Goal: Information Seeking & Learning: Learn about a topic

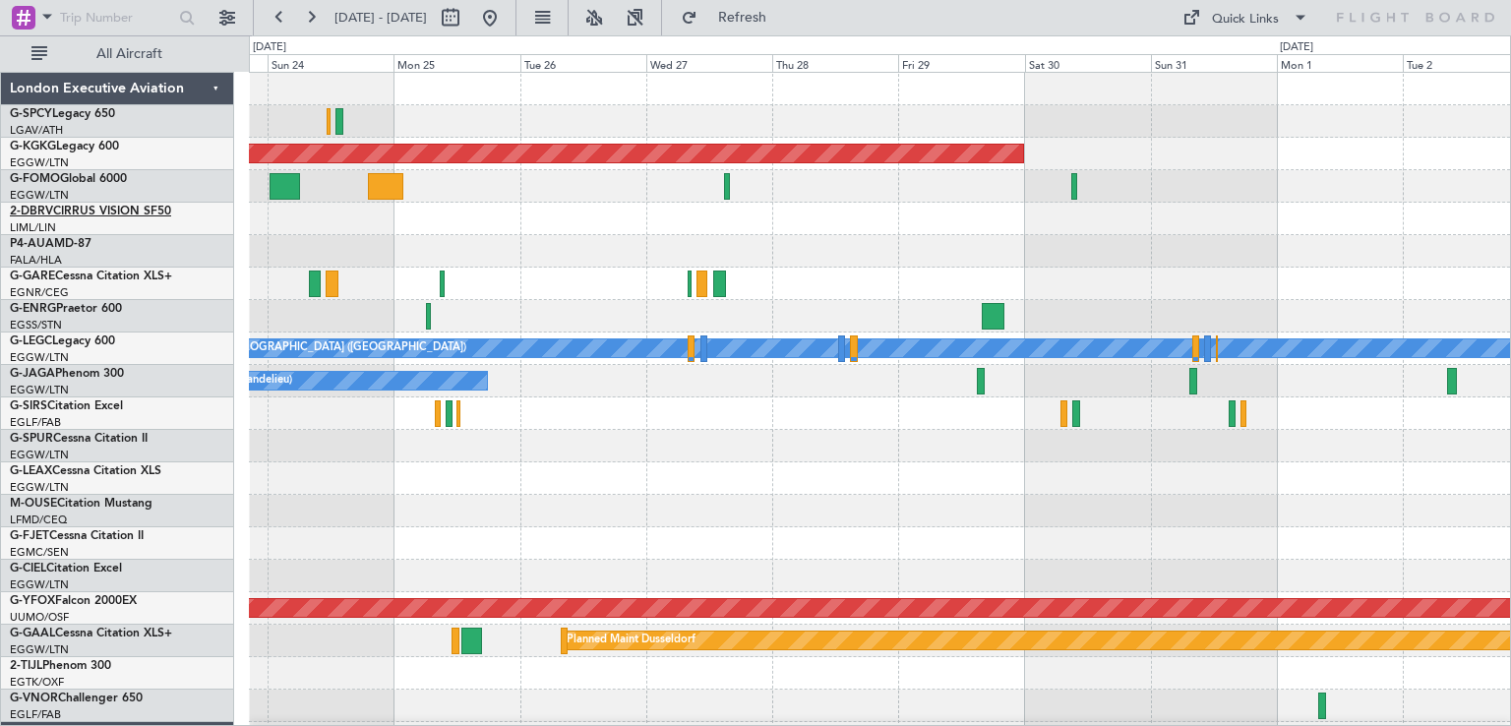
click at [160, 210] on link "2-DBRV CIRRUS VISION SF50" at bounding box center [90, 212] width 161 height 12
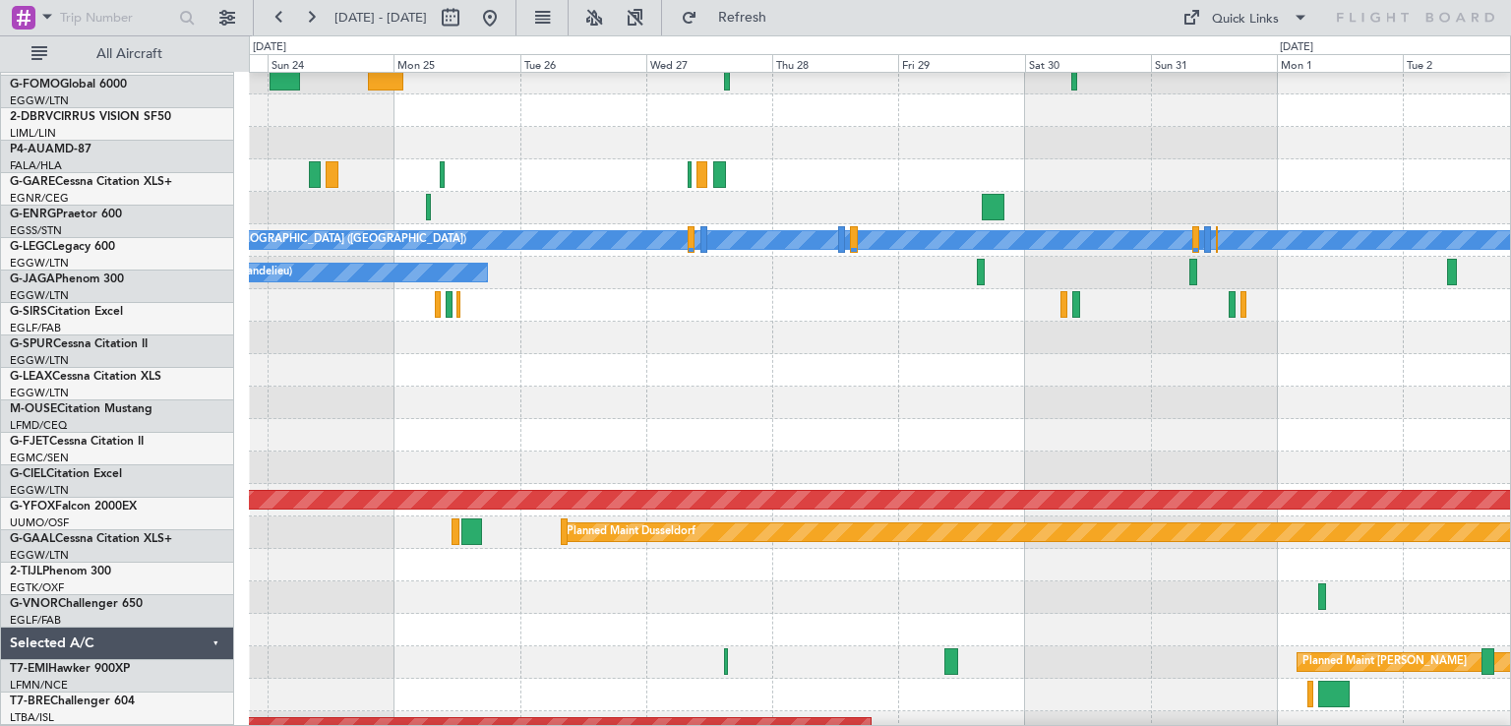
scroll to position [108, 0]
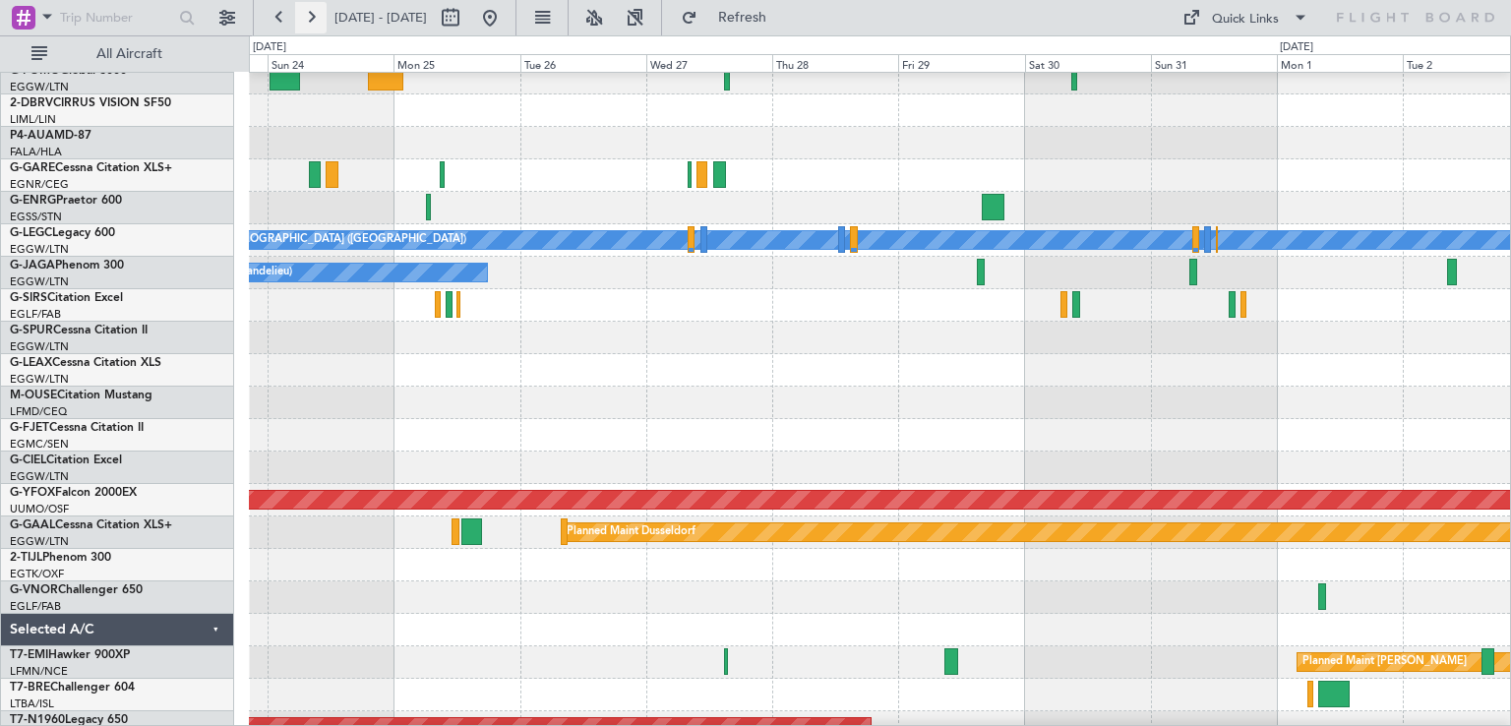
click at [311, 17] on button at bounding box center [310, 17] width 31 height 31
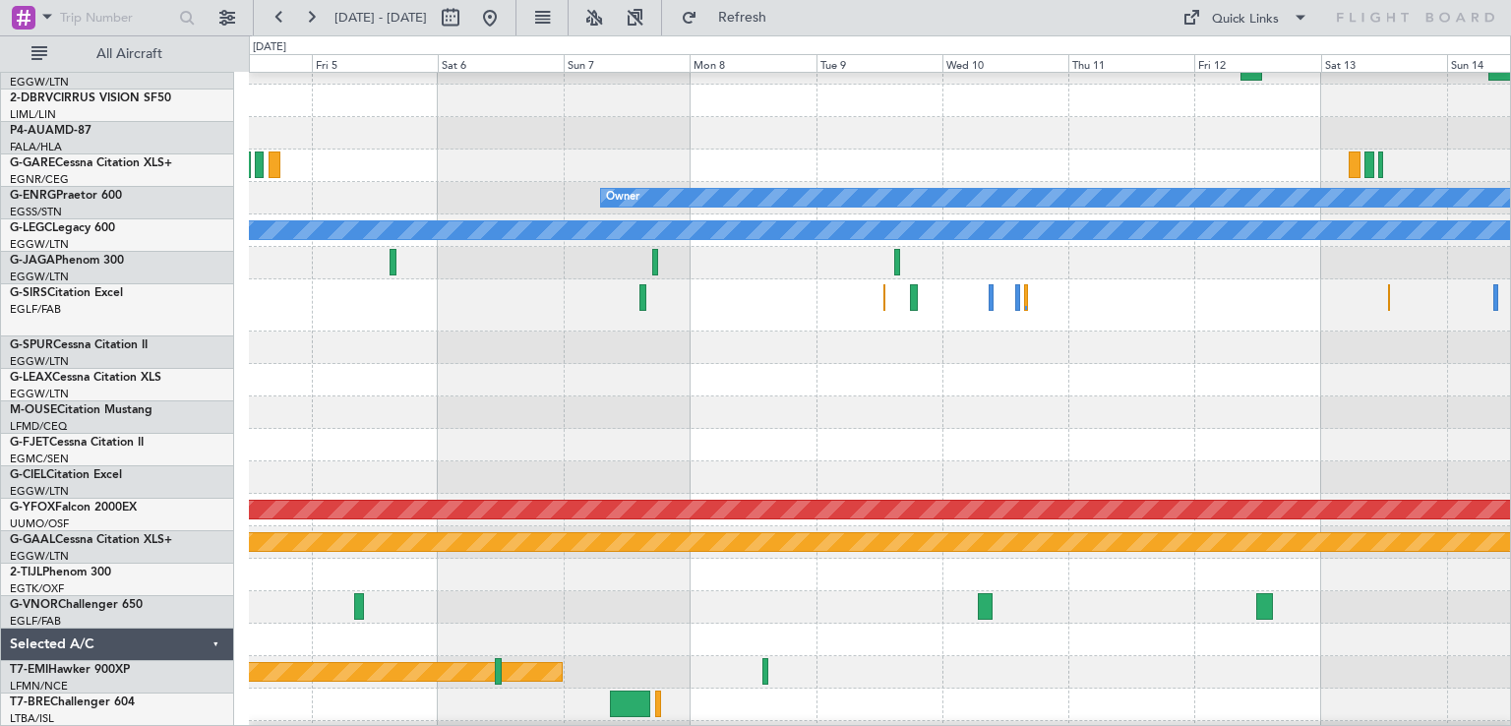
scroll to position [118, 0]
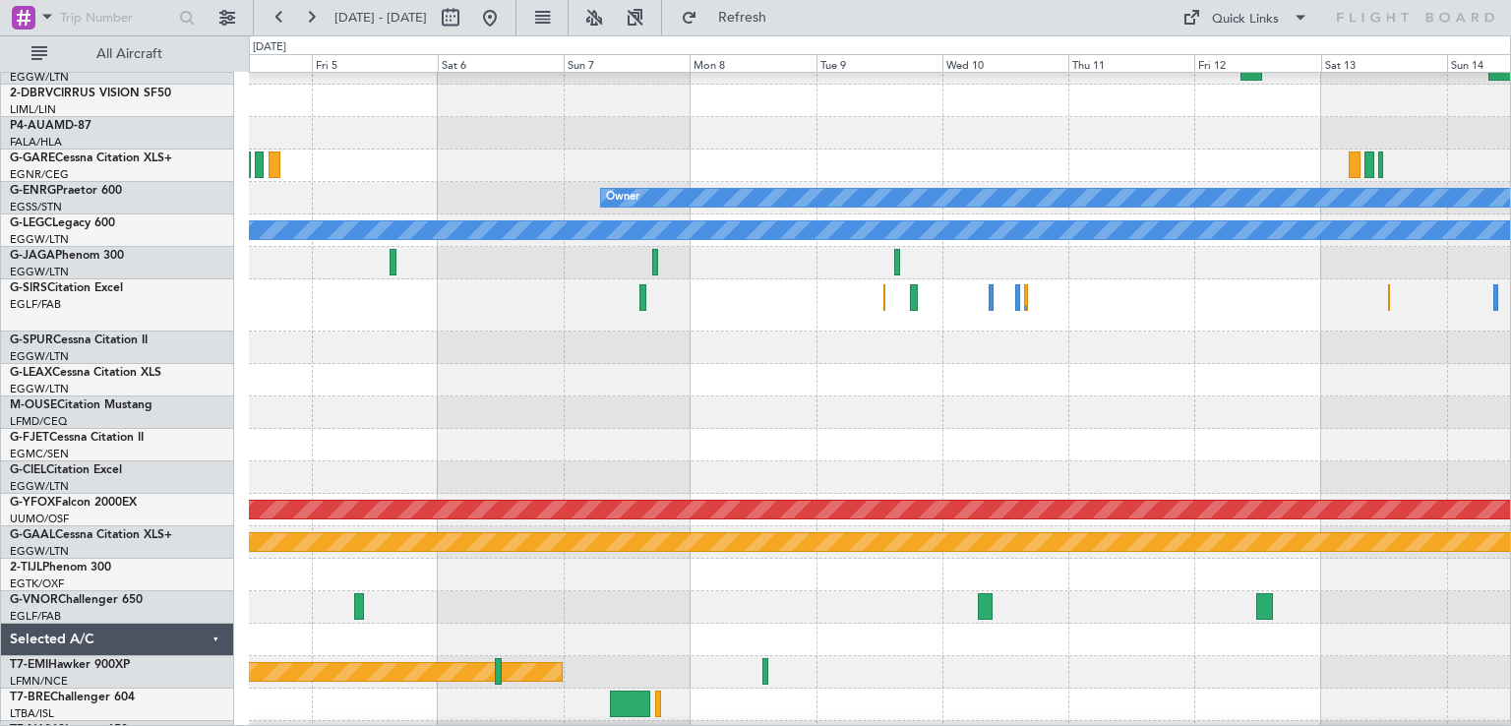
click at [611, 611] on div at bounding box center [879, 607] width 1261 height 32
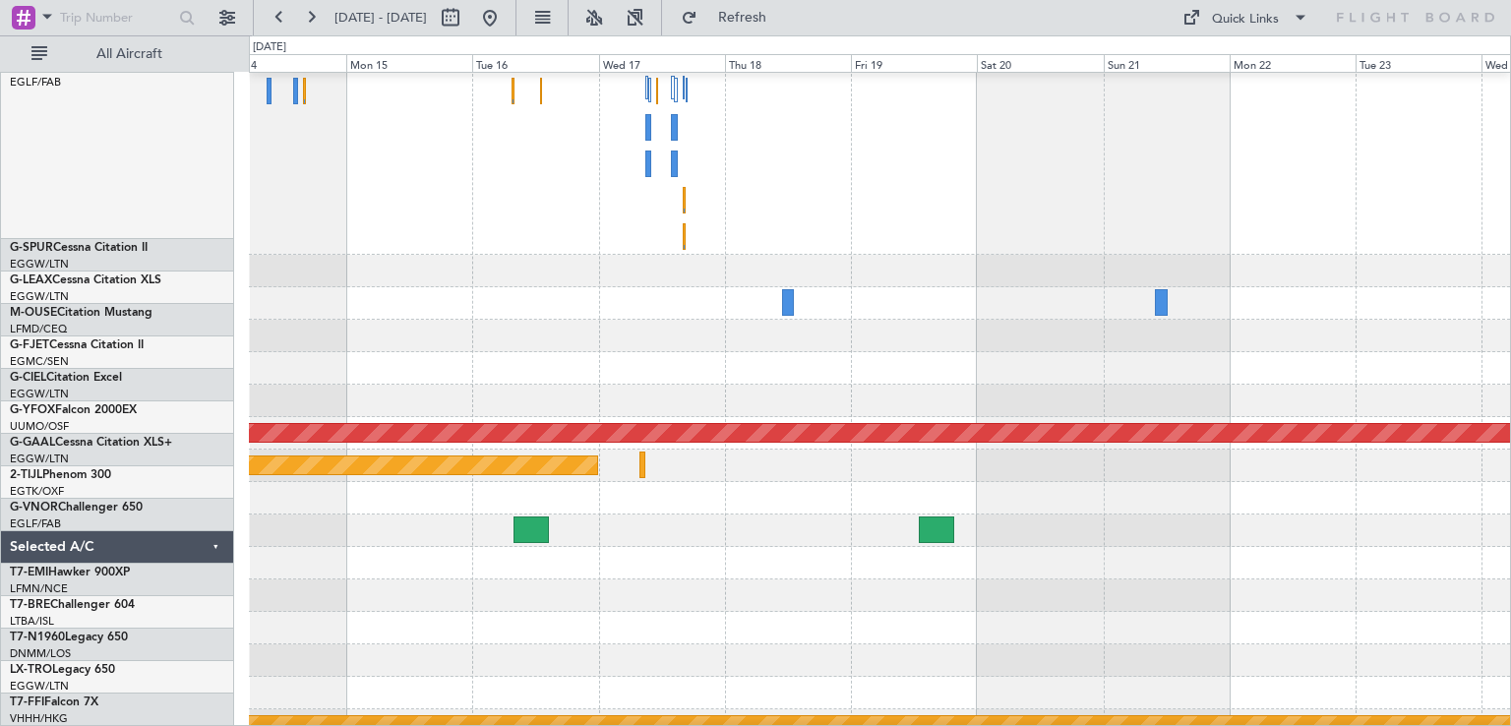
scroll to position [342, 0]
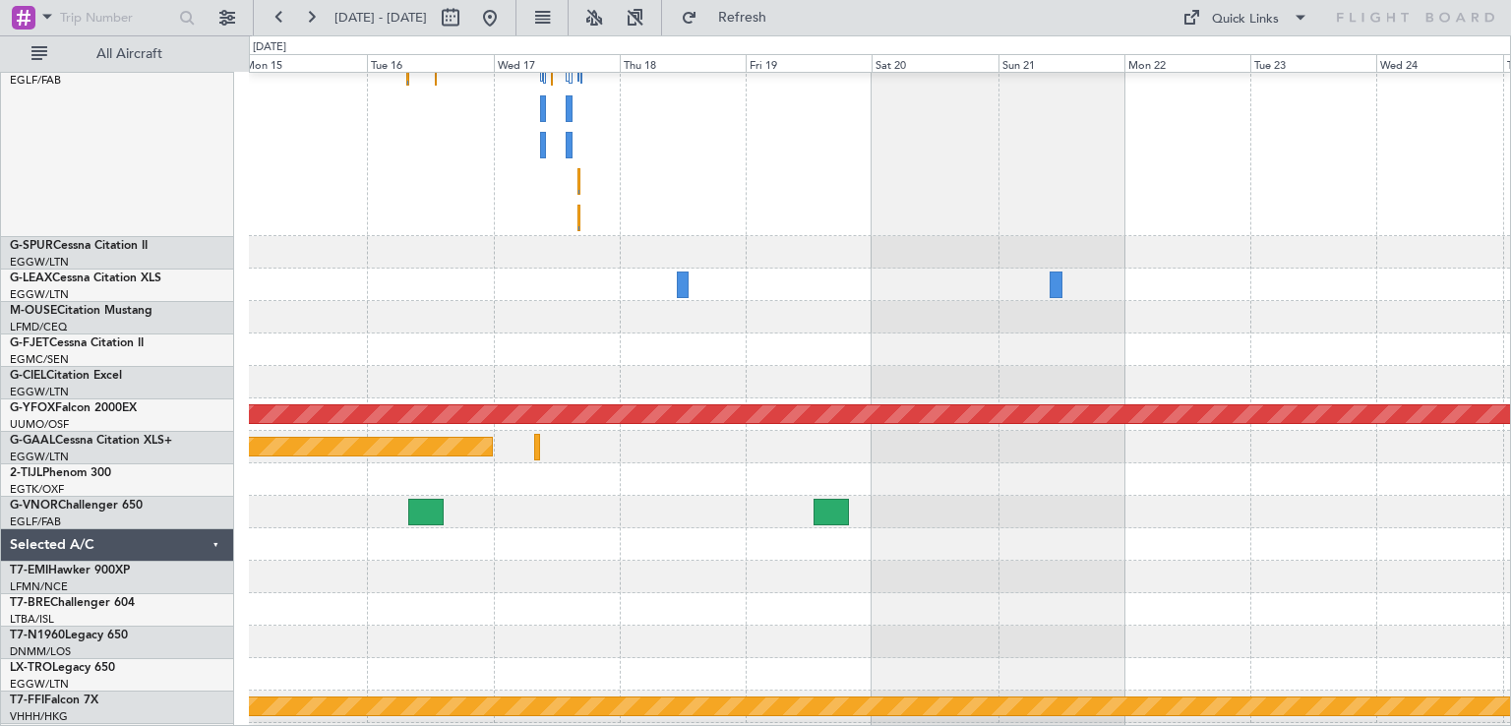
click at [604, 563] on div at bounding box center [879, 577] width 1261 height 32
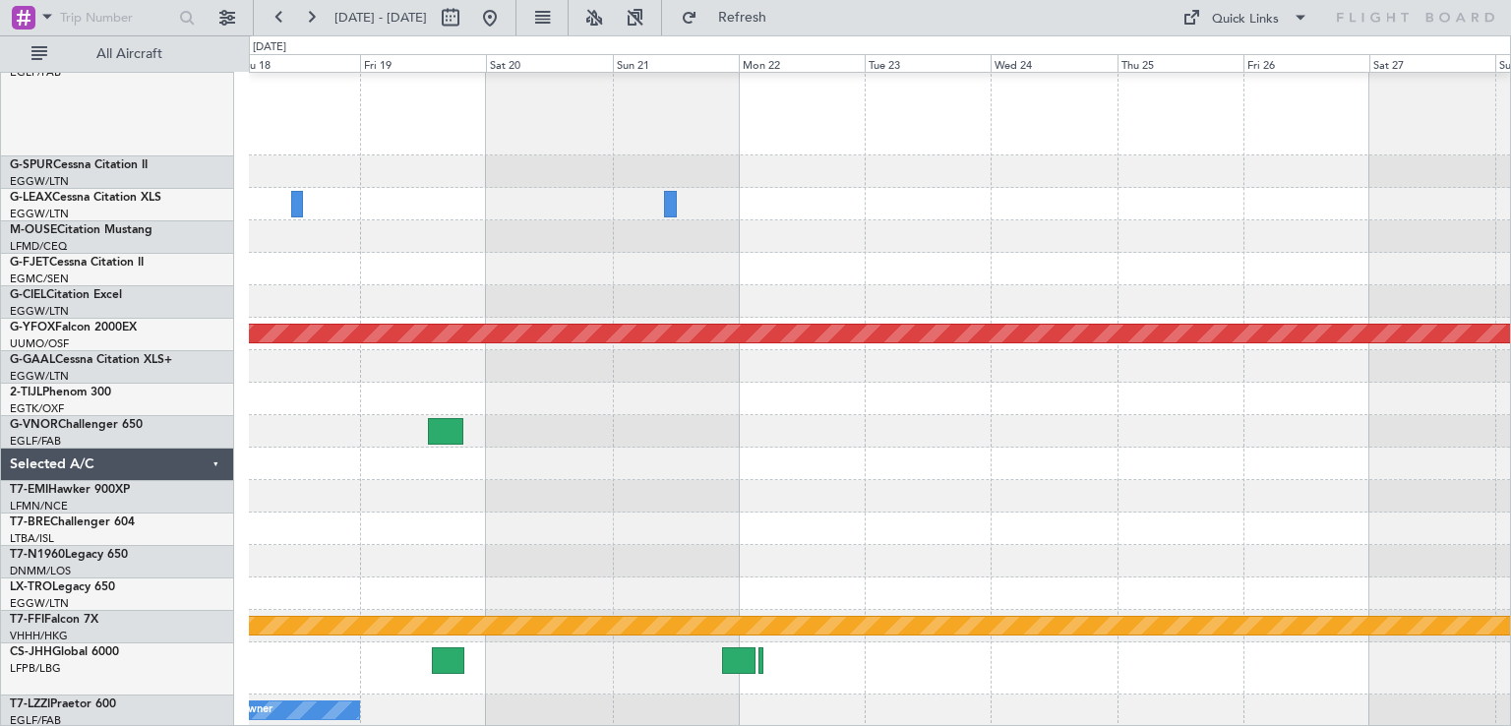
scroll to position [294, 0]
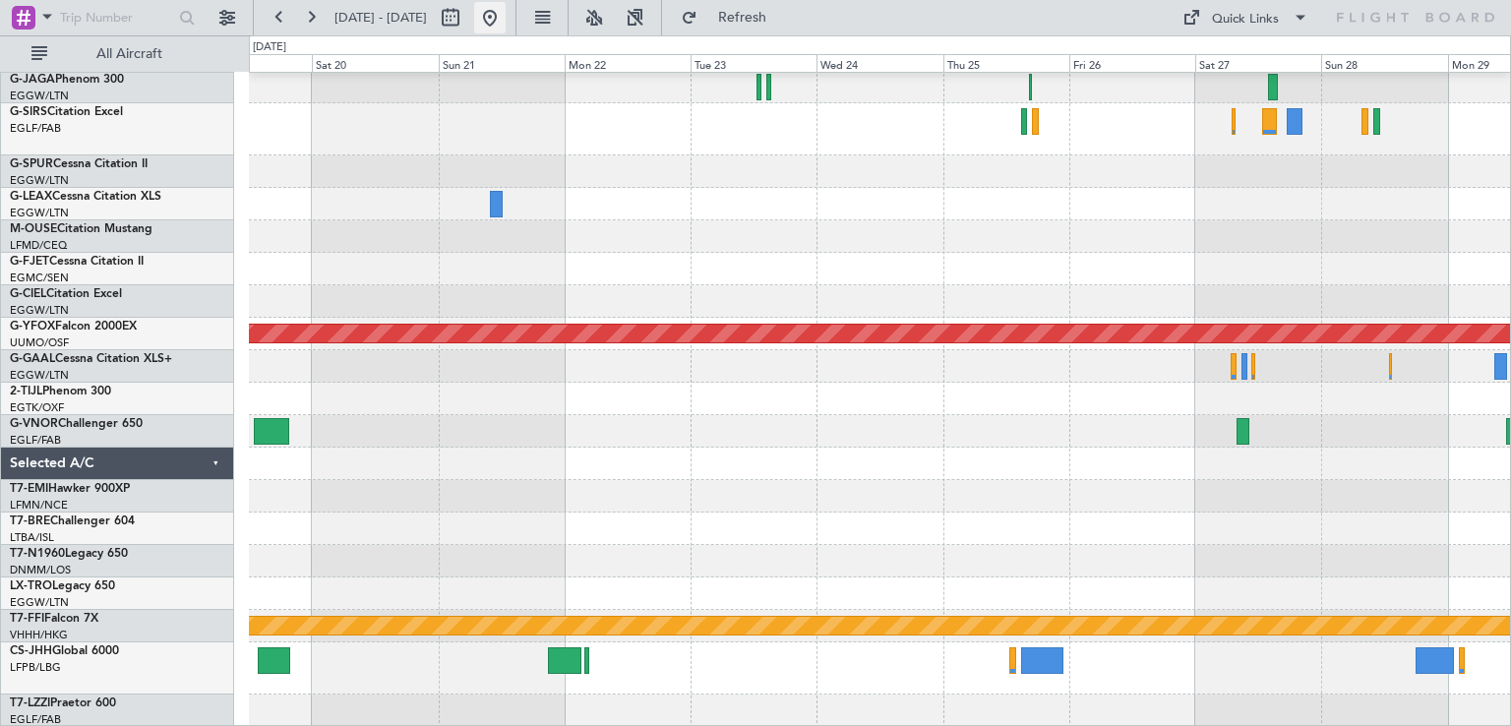
click at [506, 18] on button at bounding box center [489, 17] width 31 height 31
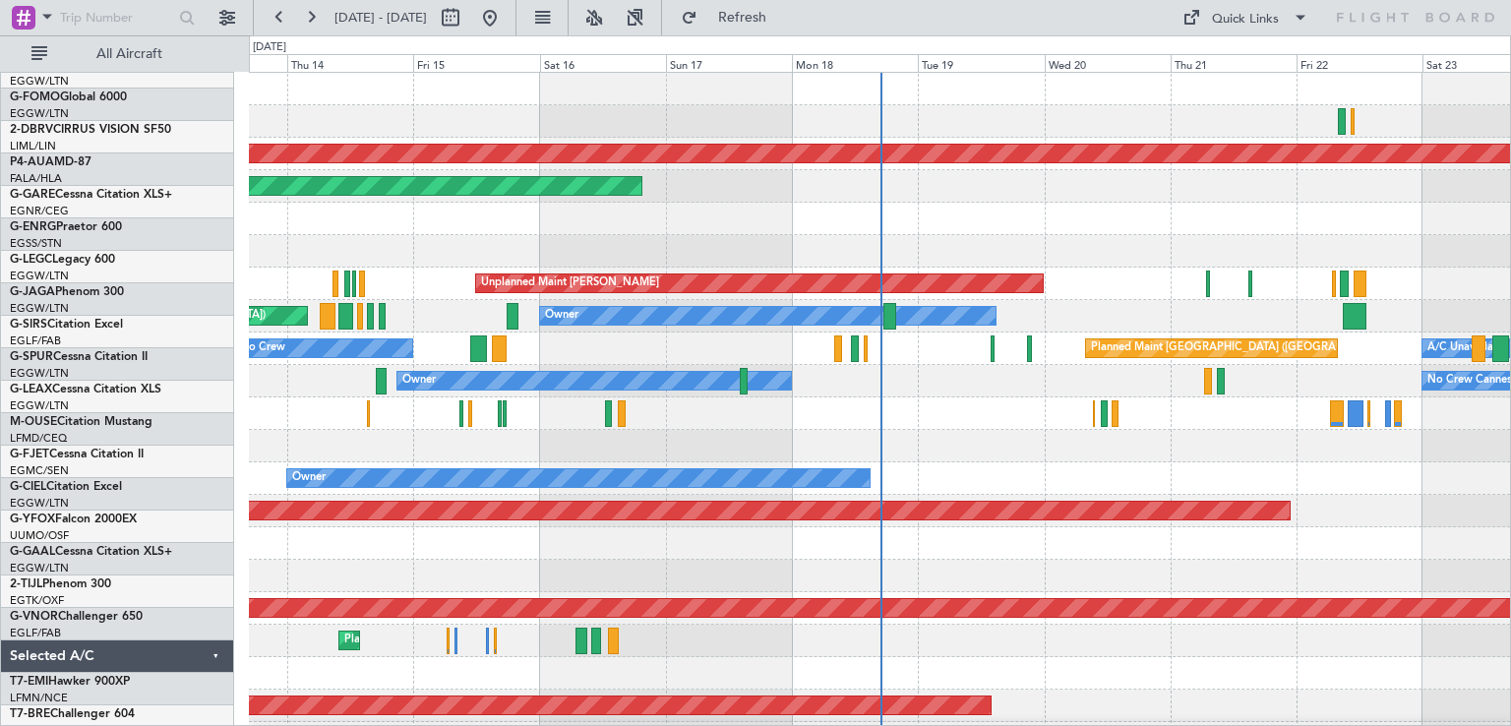
scroll to position [0, 0]
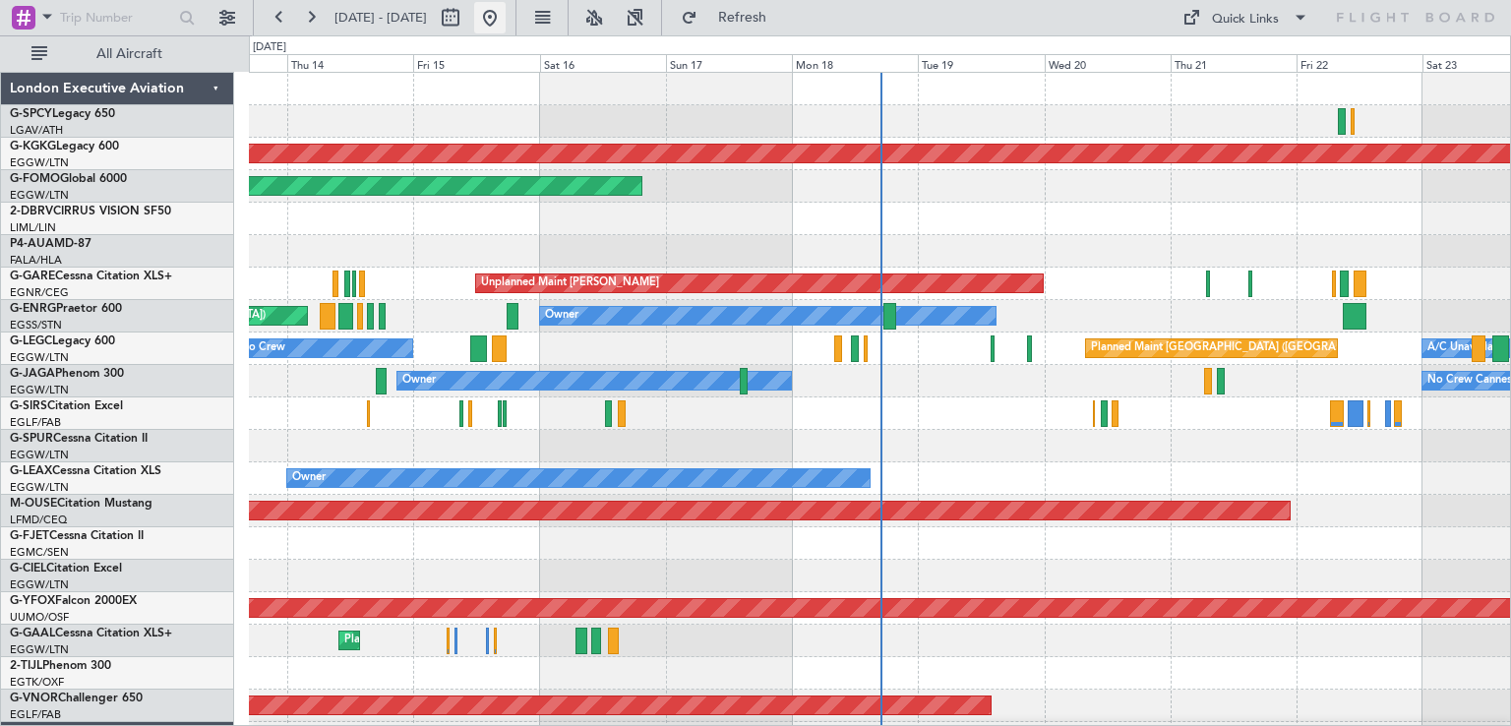
click at [506, 27] on button at bounding box center [489, 17] width 31 height 31
click at [901, 392] on div "No Crew Cannes (Mandelieu) Owner" at bounding box center [879, 381] width 1261 height 32
click at [1035, 451] on div at bounding box center [879, 446] width 1261 height 32
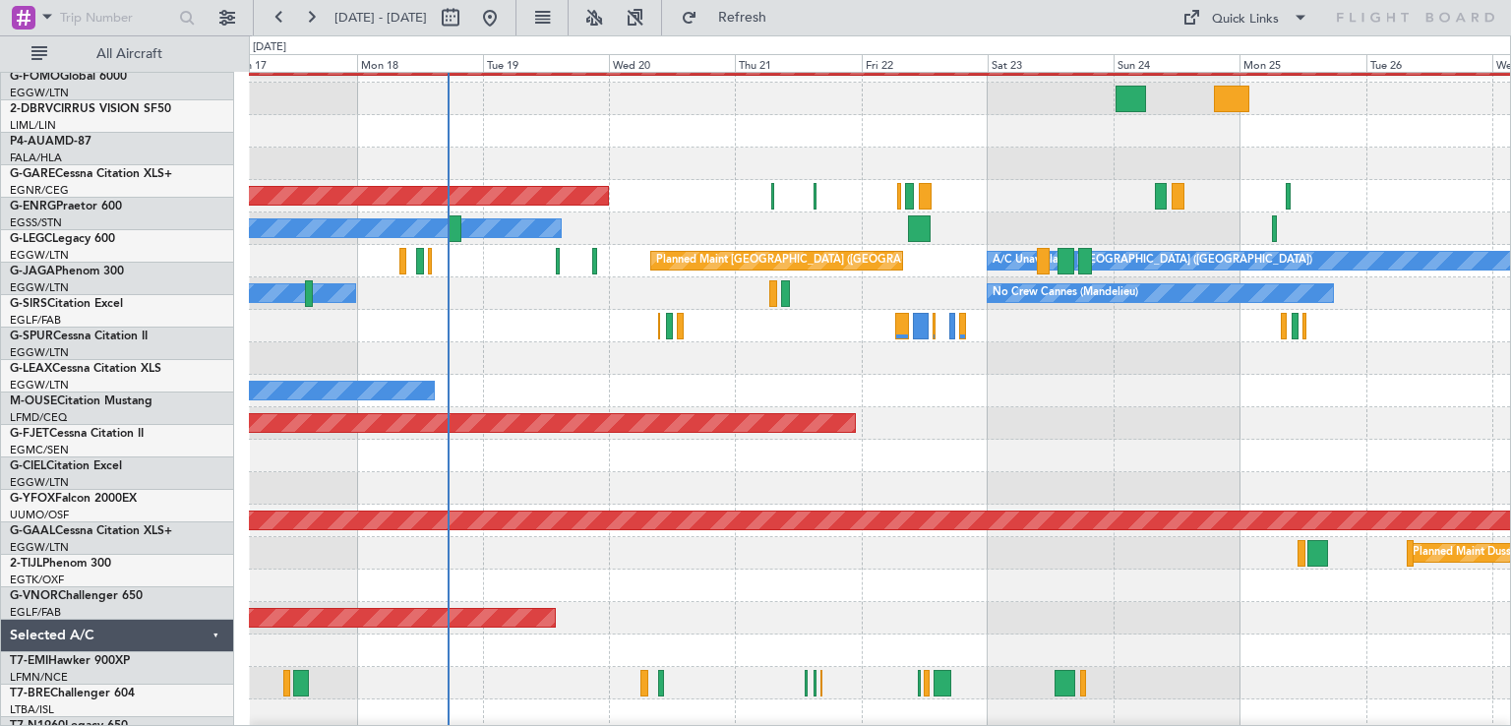
scroll to position [88, 0]
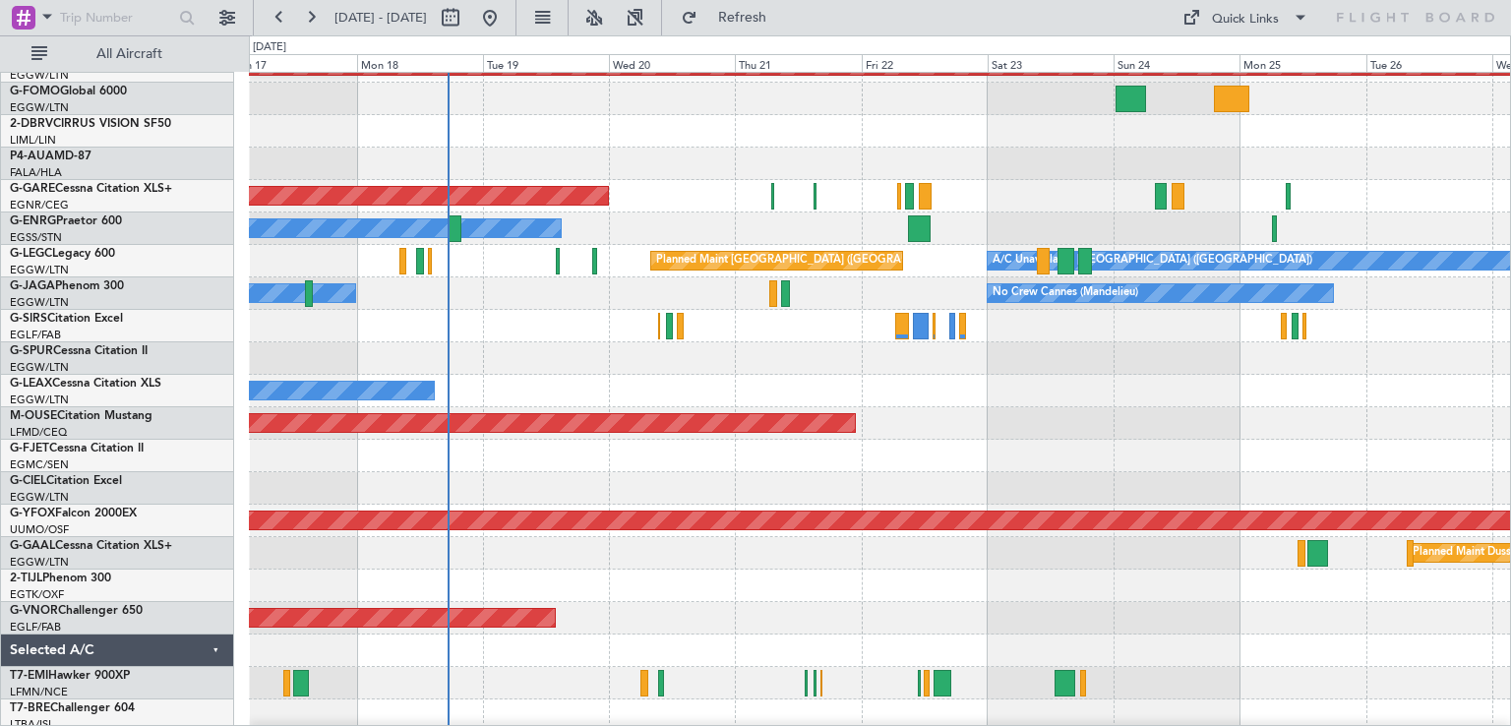
click at [651, 585] on div at bounding box center [879, 585] width 1261 height 32
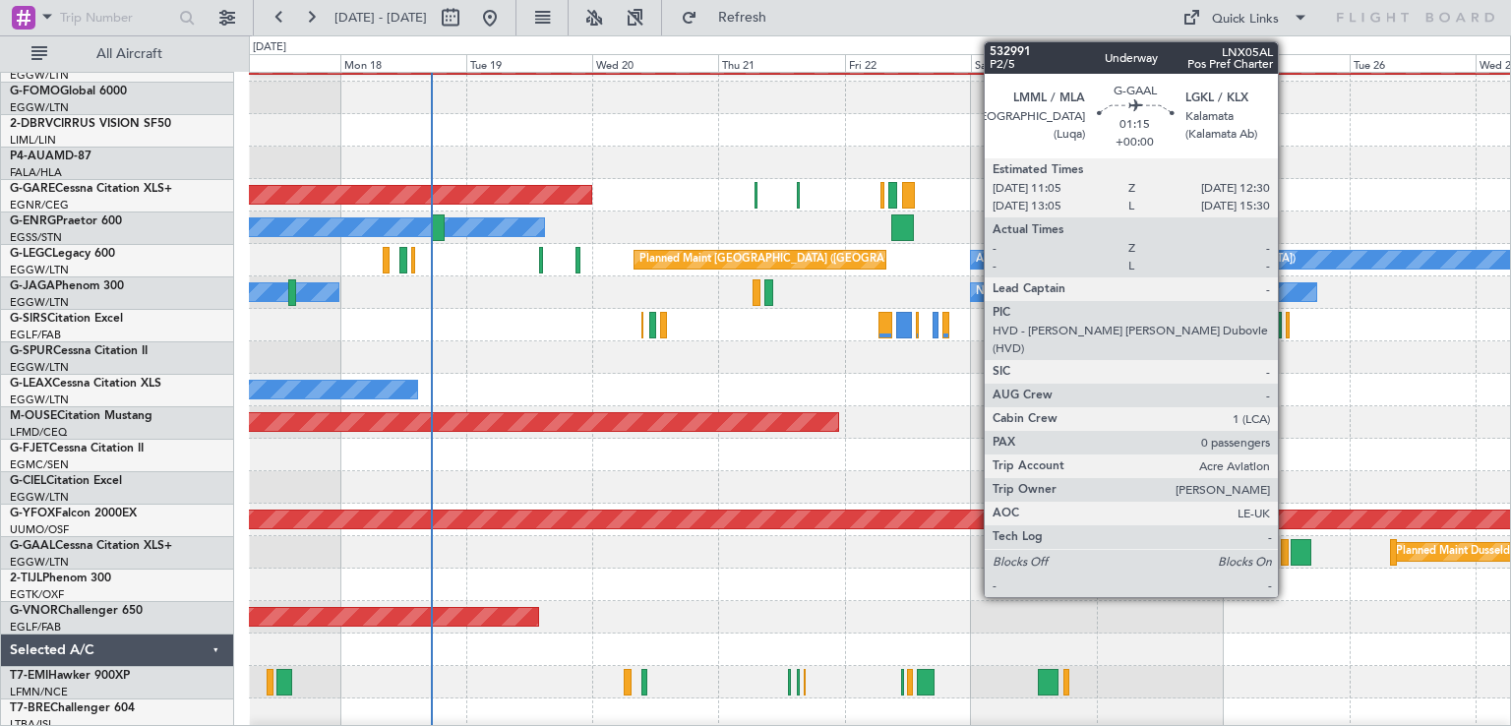
click at [1286, 558] on div at bounding box center [1285, 552] width 8 height 27
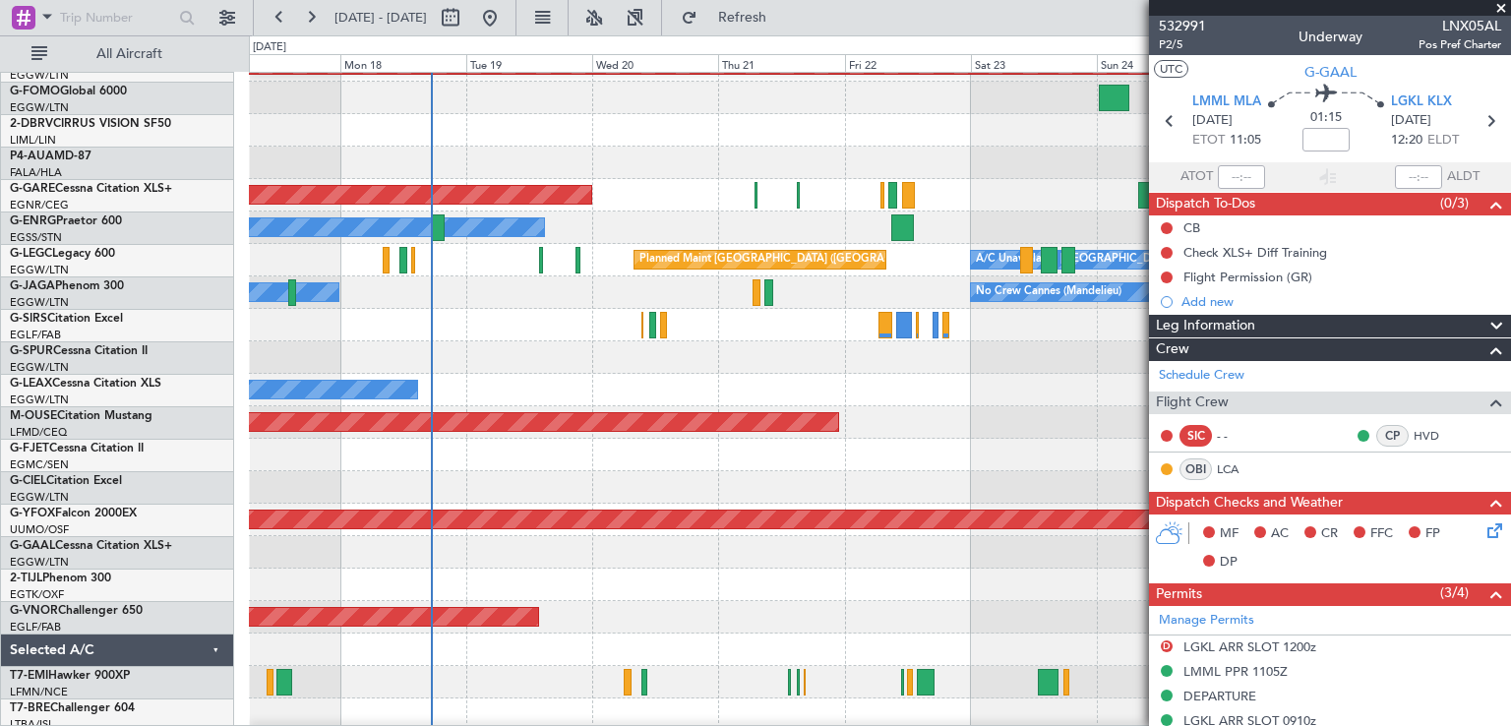
scroll to position [114, 0]
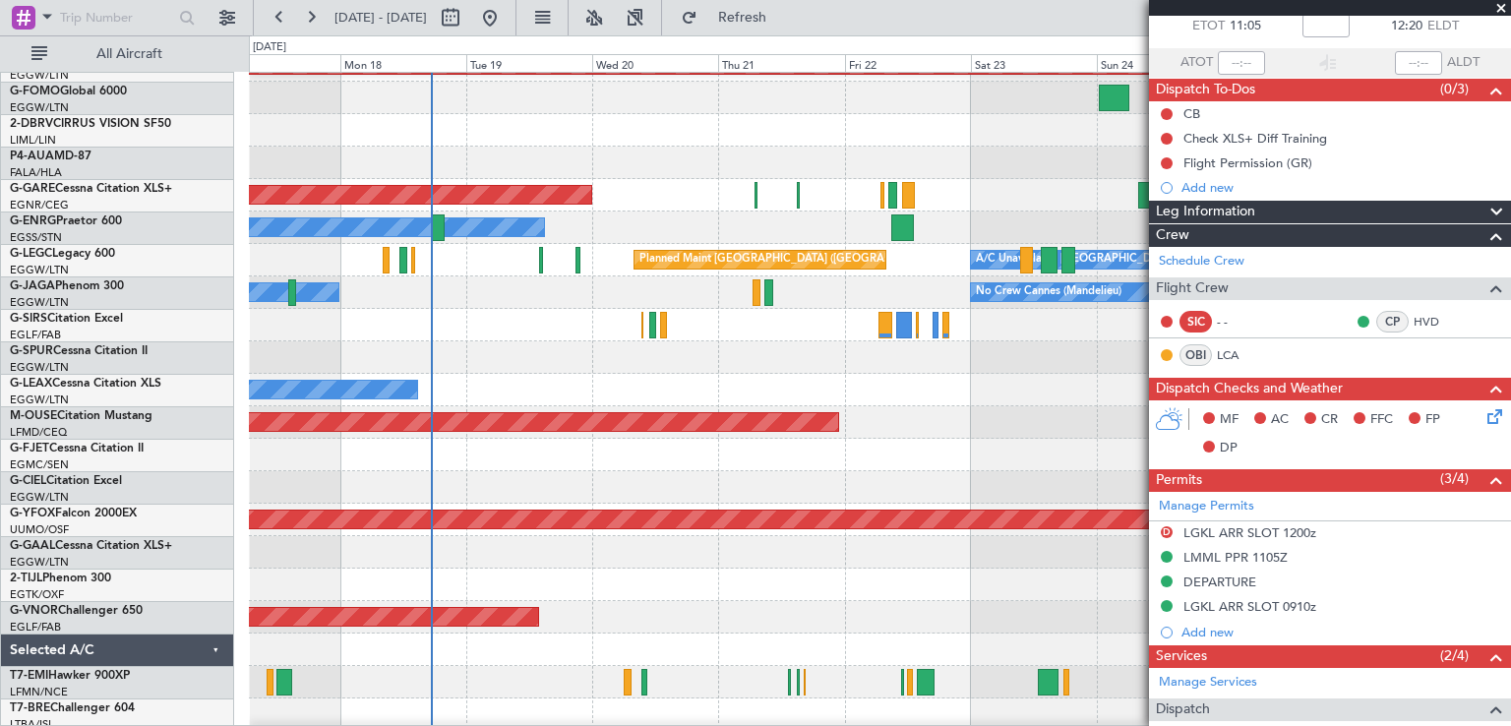
click at [1496, 7] on span at bounding box center [1501, 9] width 20 height 18
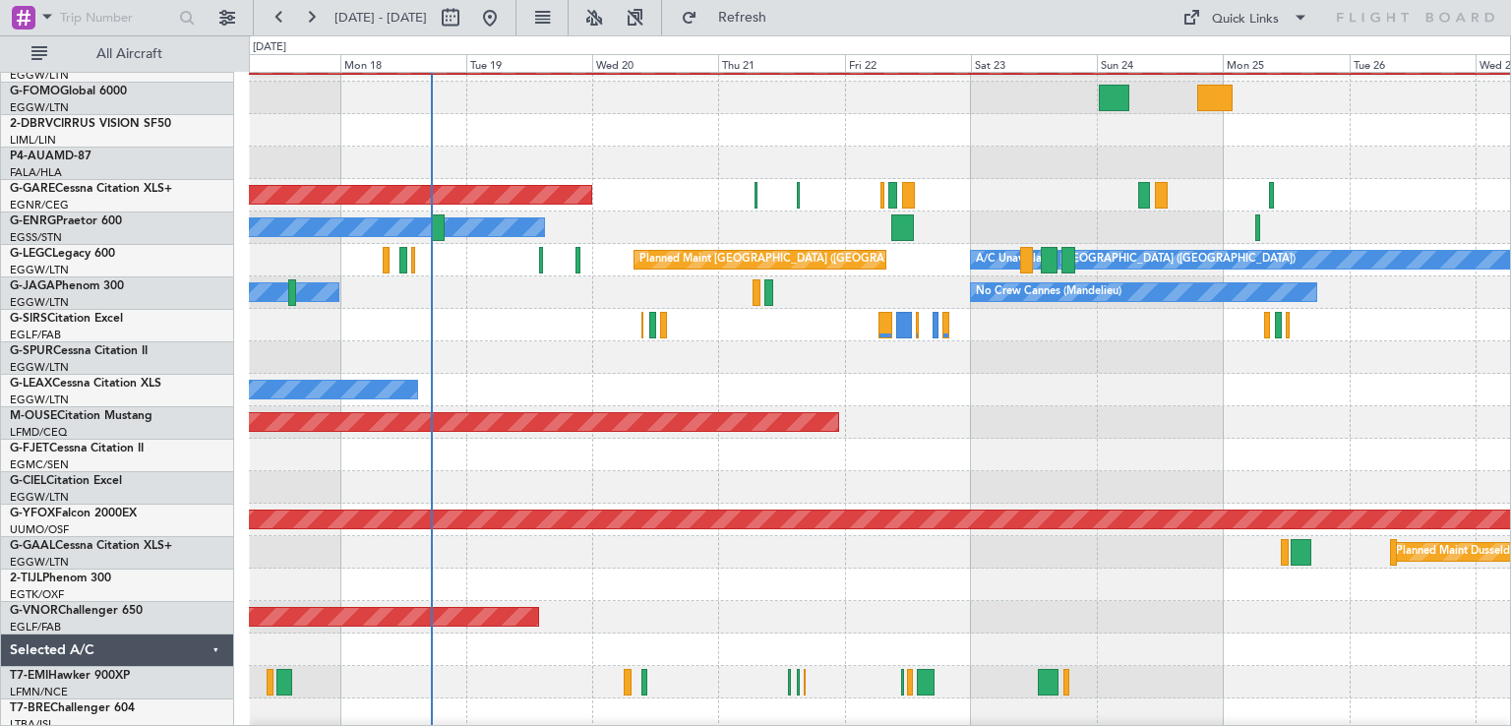
scroll to position [0, 0]
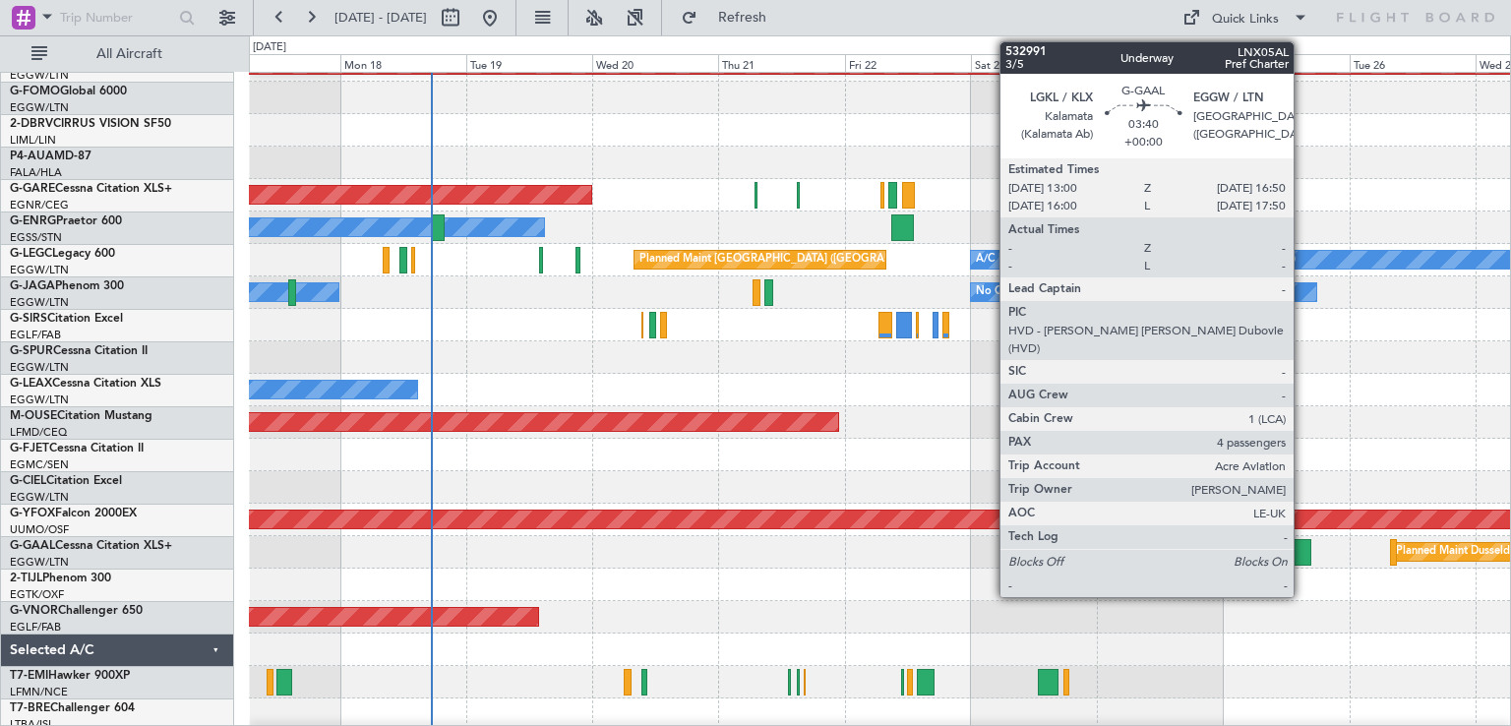
click at [1302, 552] on div at bounding box center [1300, 552] width 21 height 27
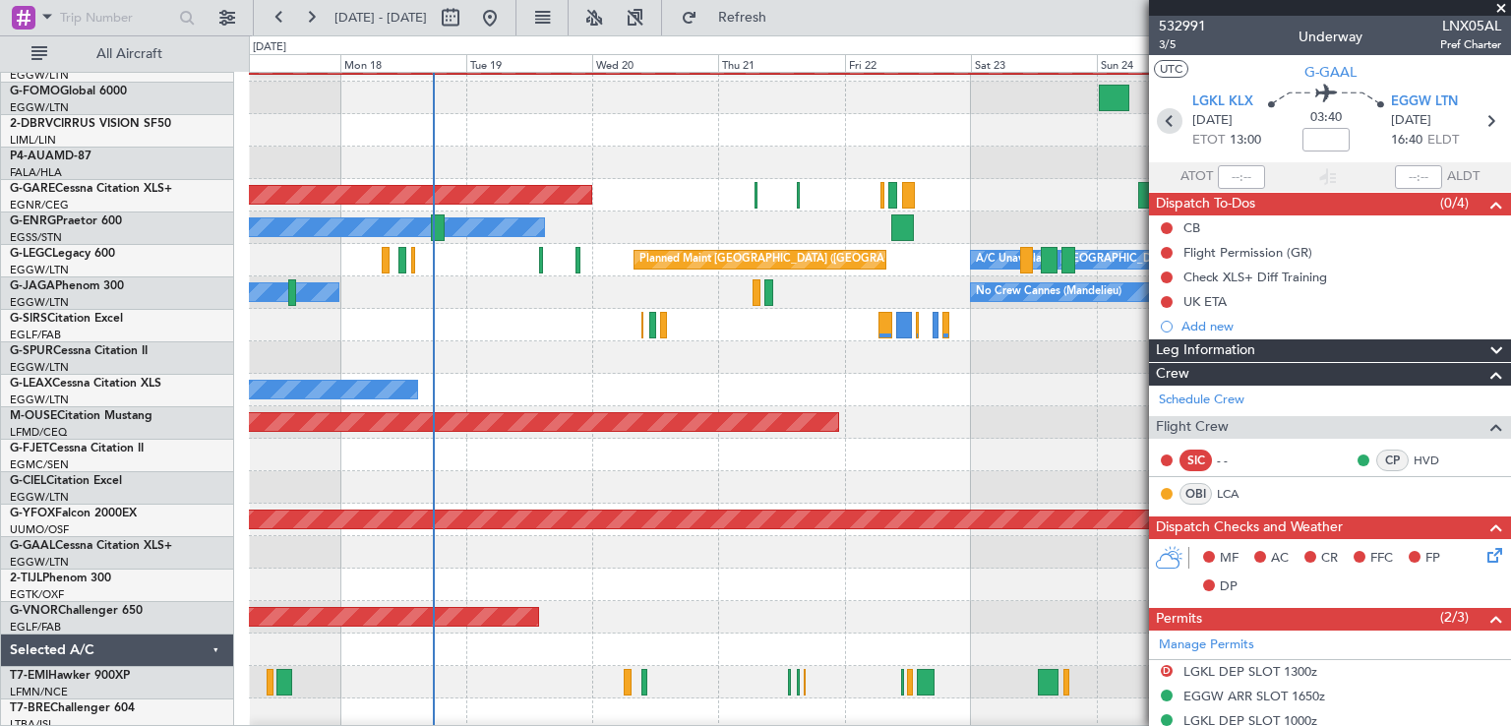
click at [1166, 128] on icon at bounding box center [1170, 121] width 26 height 26
type input "0"
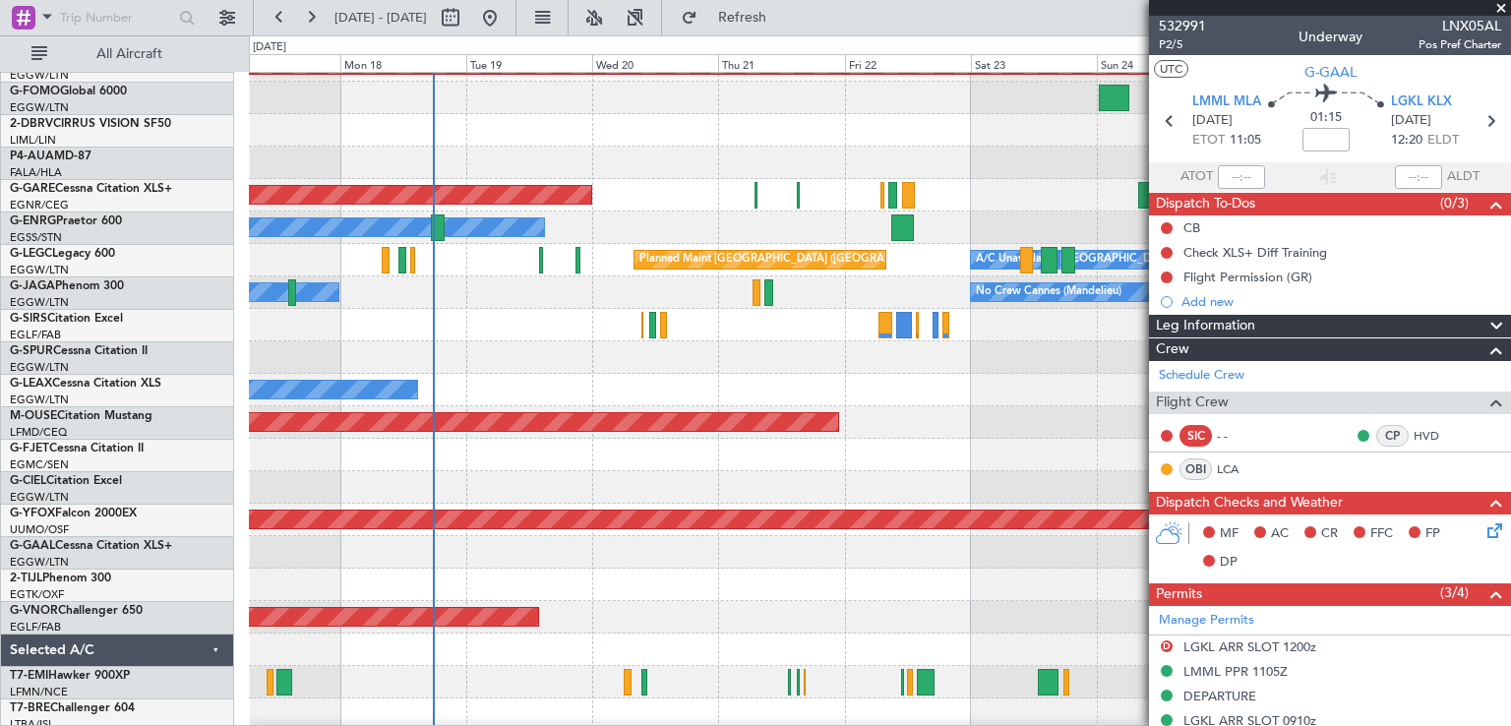
click at [1501, 5] on span at bounding box center [1501, 9] width 20 height 18
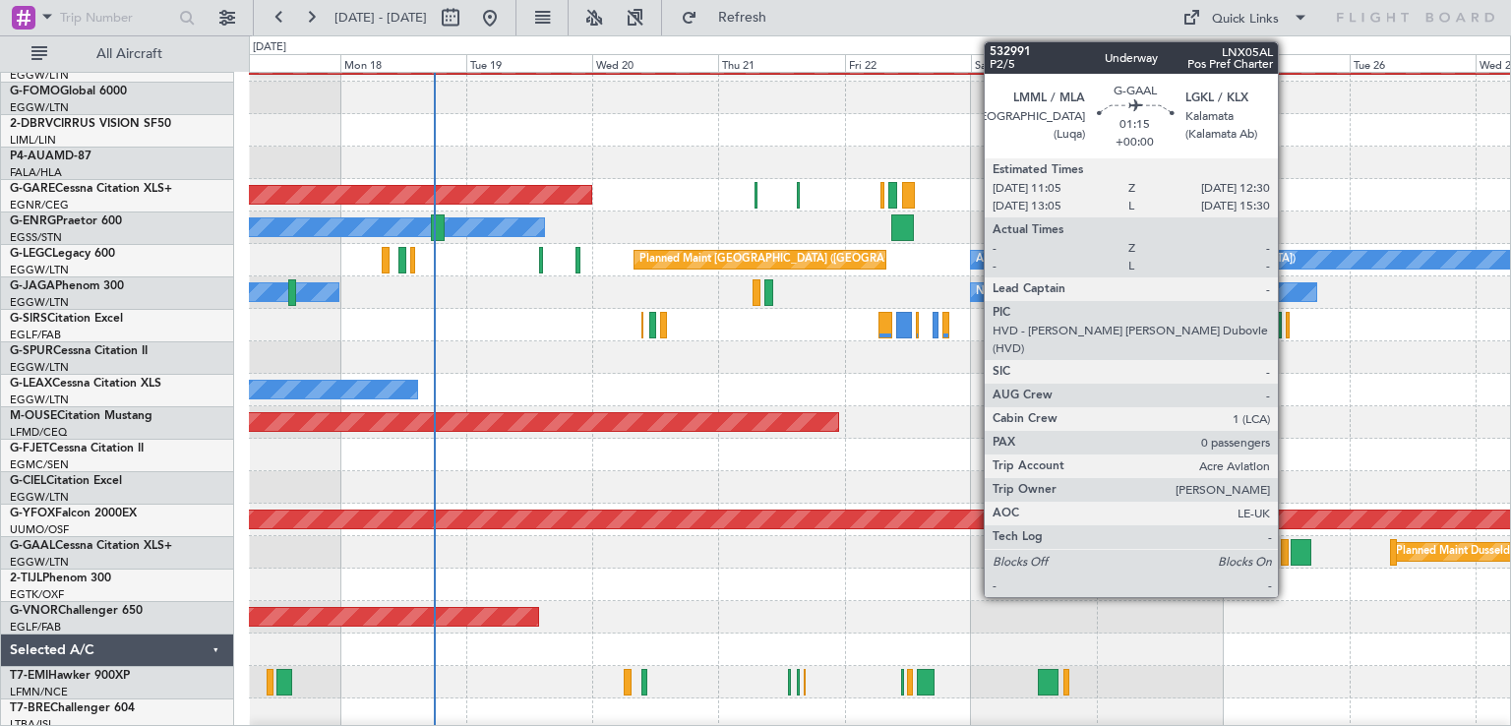
click at [1286, 551] on div at bounding box center [1285, 552] width 8 height 27
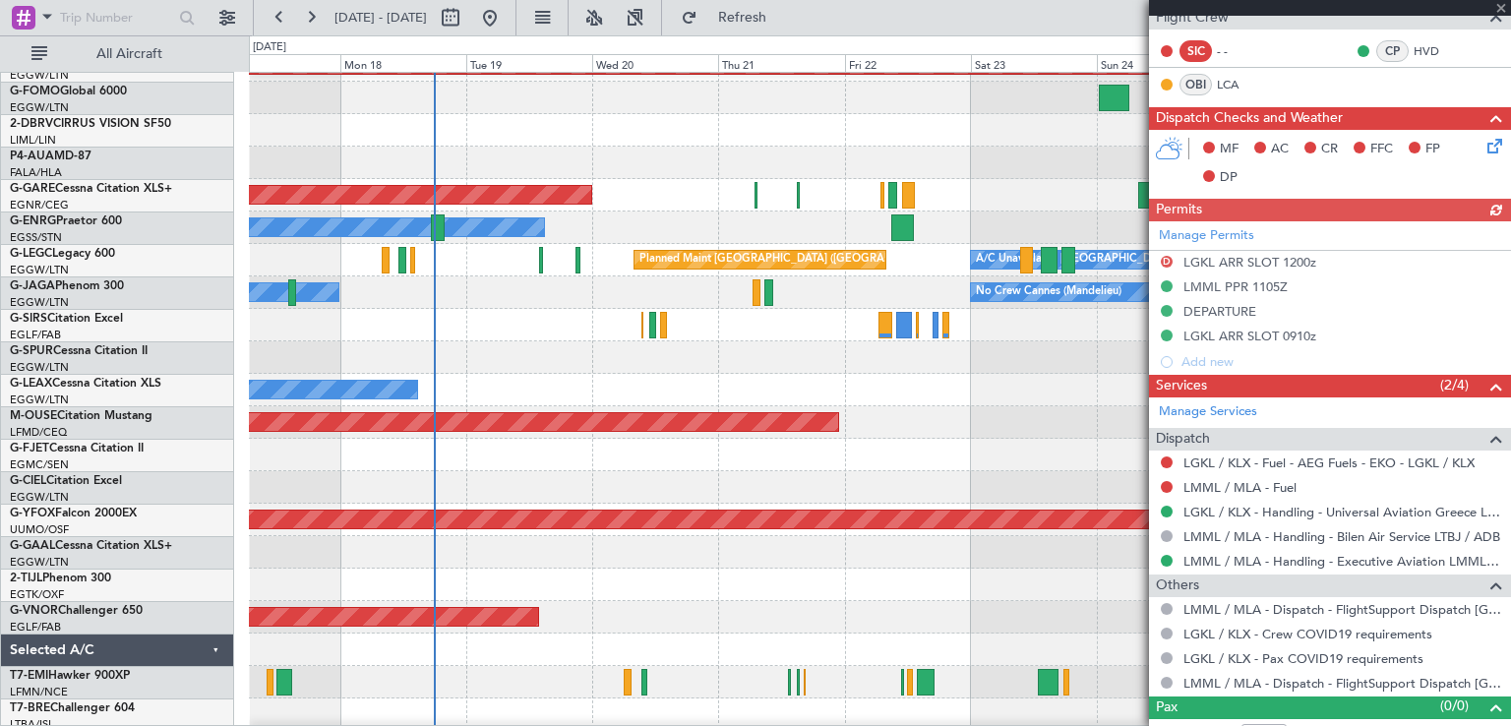
scroll to position [406, 0]
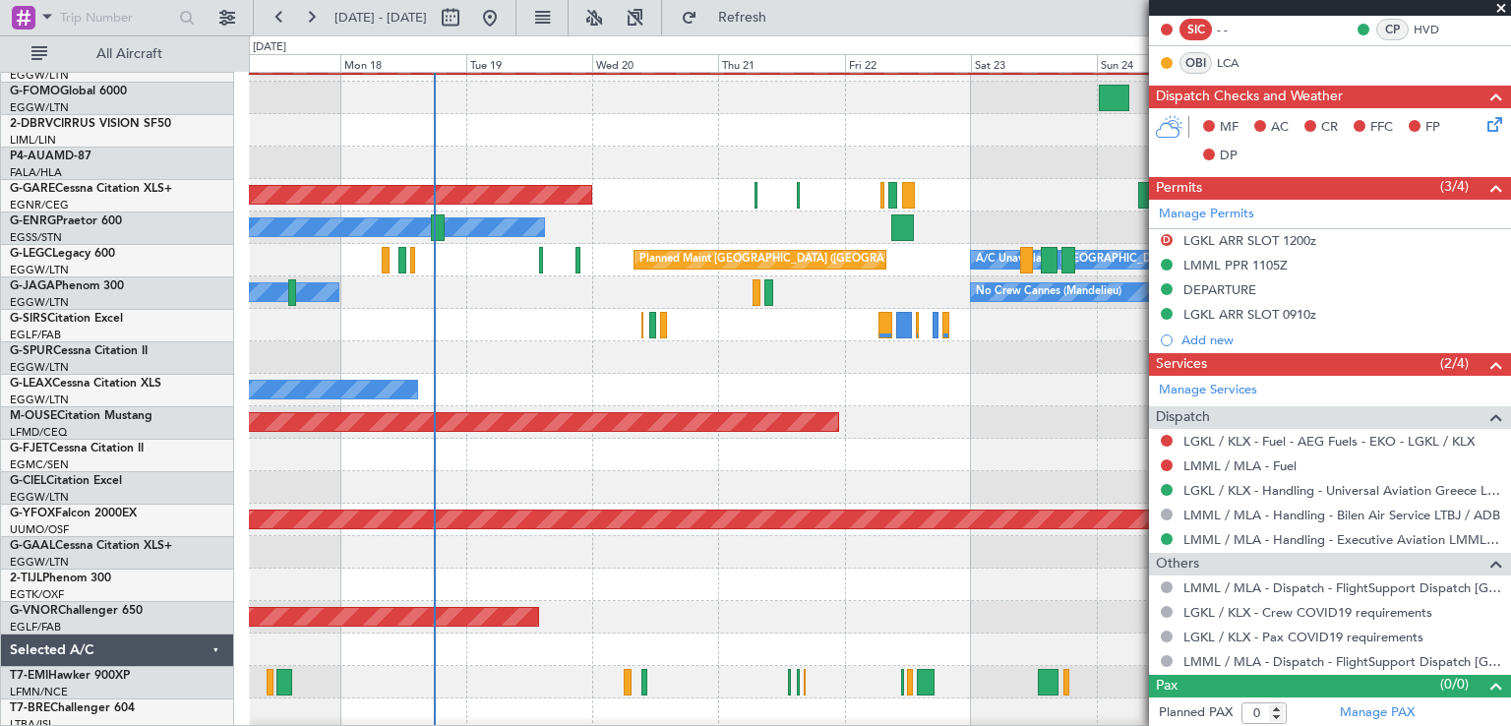
click at [991, 416] on div "Planned Maint Bournemouth" at bounding box center [879, 422] width 1261 height 32
click at [1499, 5] on span at bounding box center [1501, 9] width 20 height 18
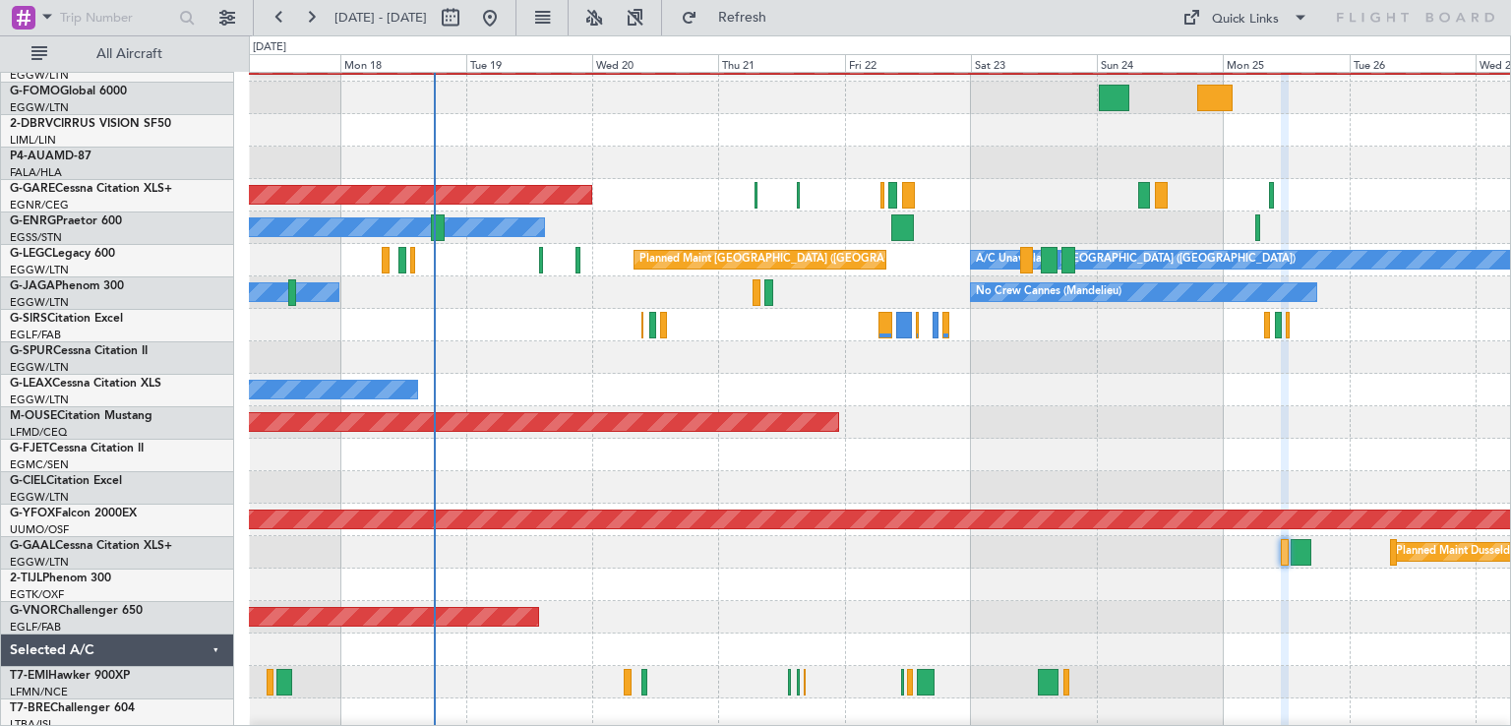
scroll to position [0, 0]
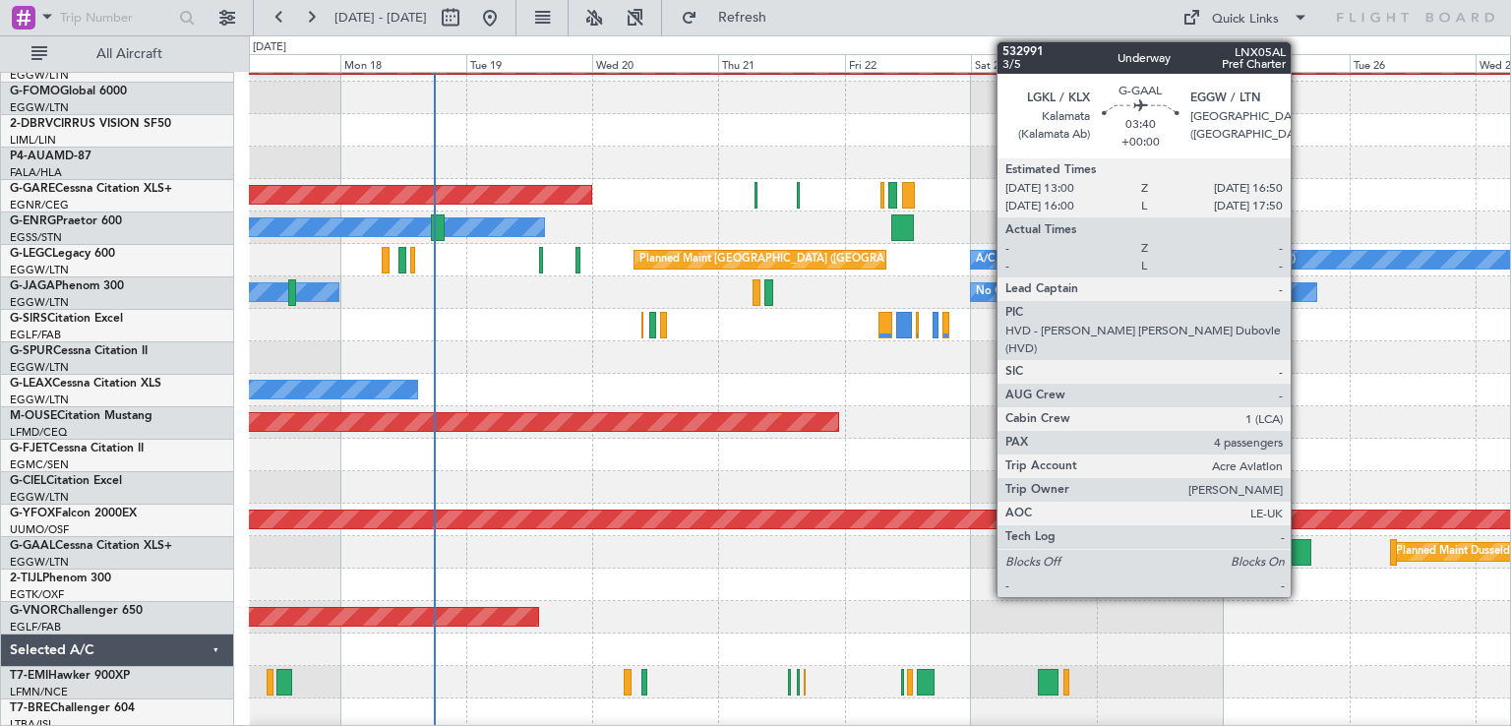
click at [1299, 555] on div at bounding box center [1300, 552] width 21 height 27
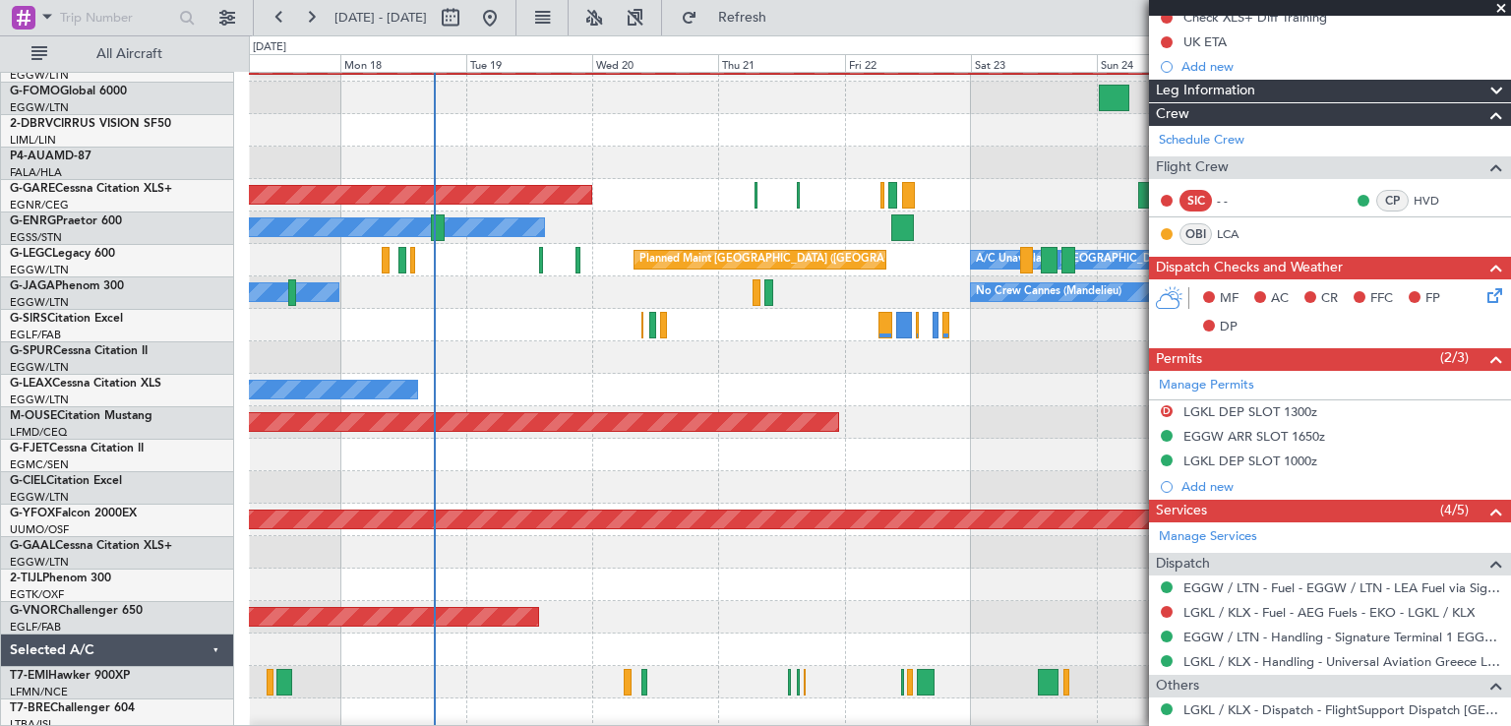
scroll to position [263, 0]
